Goal: Task Accomplishment & Management: Complete application form

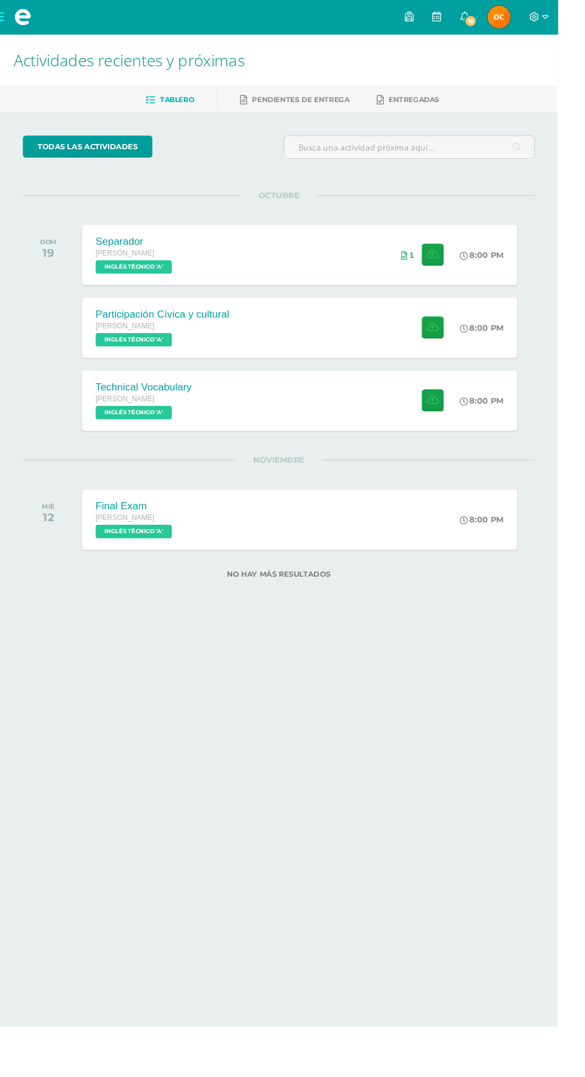
click at [233, 416] on div "Technical Vocabulary Quinto BACO Sábado INGLÉS TÉCNICO 'A' 8:00 PM Technical Vo…" at bounding box center [314, 420] width 457 height 63
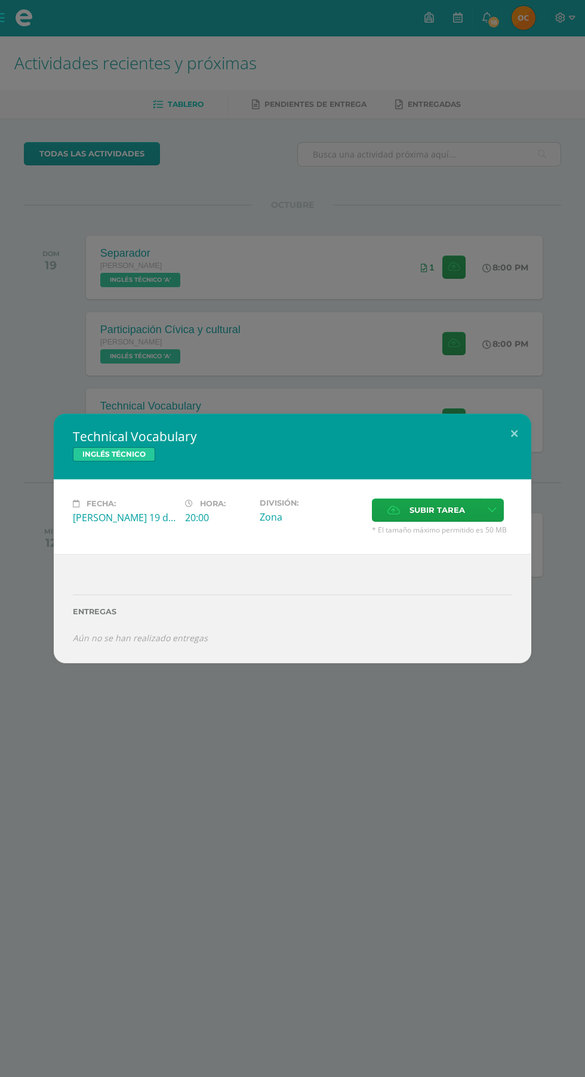
click at [425, 507] on span "Subir tarea" at bounding box center [438, 510] width 56 height 22
click at [0, 0] on input "Subir tarea" at bounding box center [0, 0] width 0 height 0
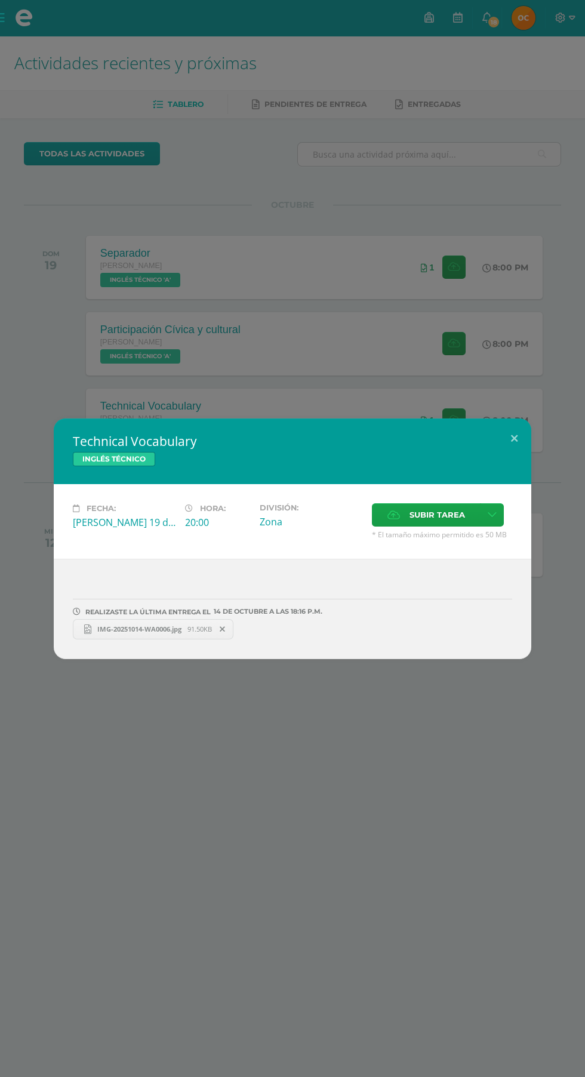
click at [426, 515] on span "Subir tarea" at bounding box center [438, 515] width 56 height 22
click at [0, 0] on input "Subir tarea" at bounding box center [0, 0] width 0 height 0
click at [421, 522] on span "Subir tarea" at bounding box center [438, 515] width 56 height 22
click at [0, 0] on input "Subir tarea" at bounding box center [0, 0] width 0 height 0
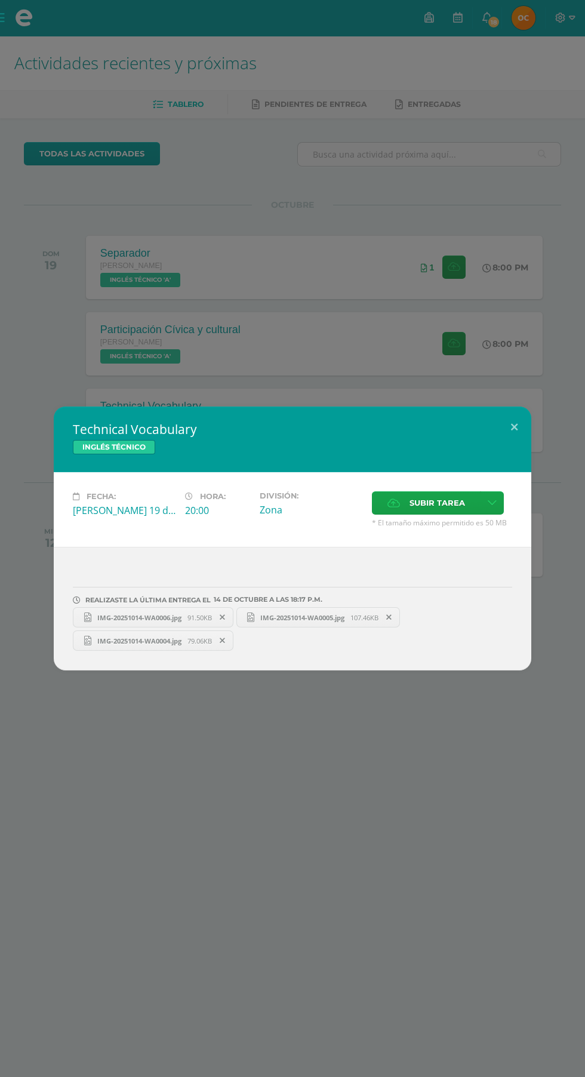
click at [436, 503] on span "Subir tarea" at bounding box center [438, 503] width 56 height 22
click at [0, 0] on input "Subir tarea" at bounding box center [0, 0] width 0 height 0
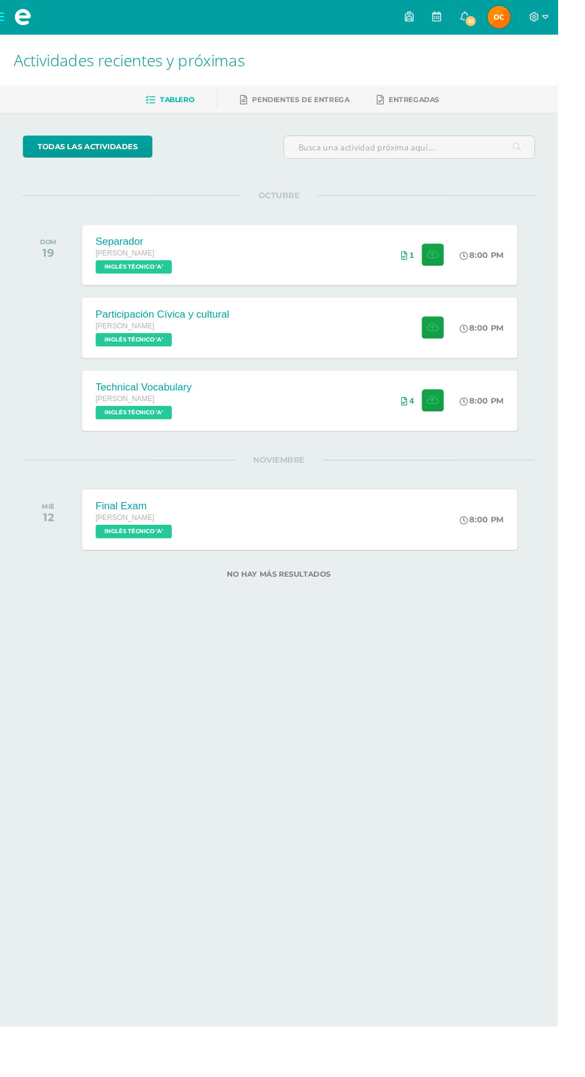
click at [189, 337] on div "[PERSON_NAME]" at bounding box center [170, 342] width 140 height 13
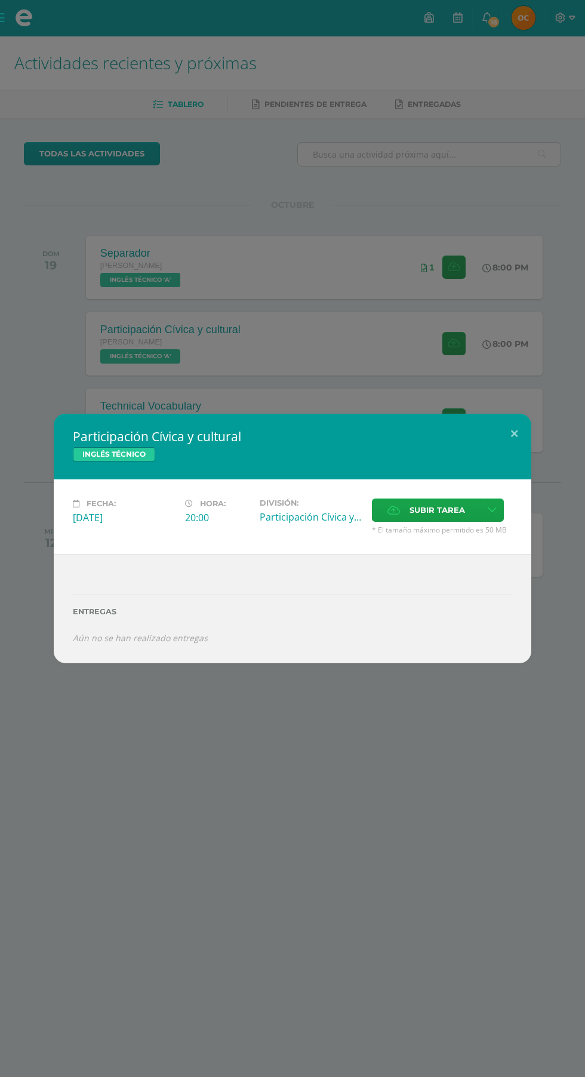
click at [426, 510] on span "Subir tarea" at bounding box center [438, 510] width 56 height 22
click at [0, 0] on input "Subir tarea" at bounding box center [0, 0] width 0 height 0
click at [438, 511] on span "Subir tarea" at bounding box center [438, 510] width 56 height 22
click at [0, 0] on input "Subir tarea" at bounding box center [0, 0] width 0 height 0
